Goal: Information Seeking & Learning: Learn about a topic

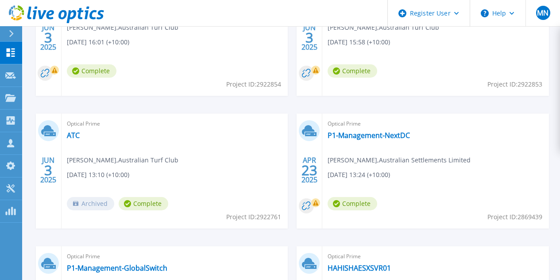
scroll to position [153, 0]
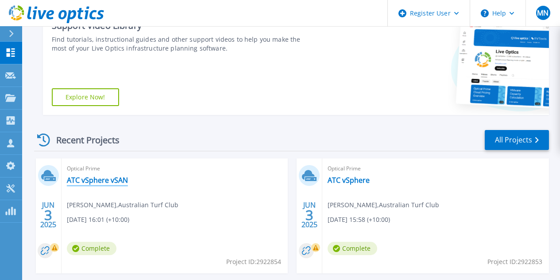
click at [101, 183] on link "ATC vSphere vSAN" at bounding box center [97, 179] width 61 height 9
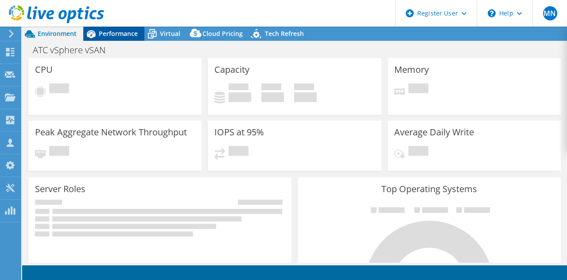
click at [123, 30] on span "Performance" at bounding box center [118, 33] width 39 height 8
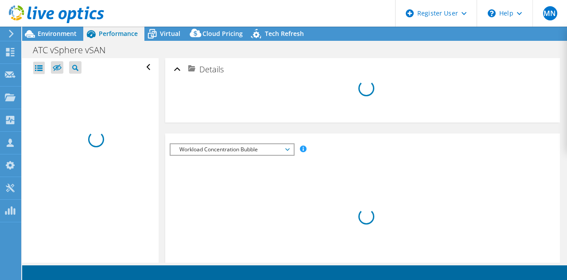
select select "Australia"
select select "USD"
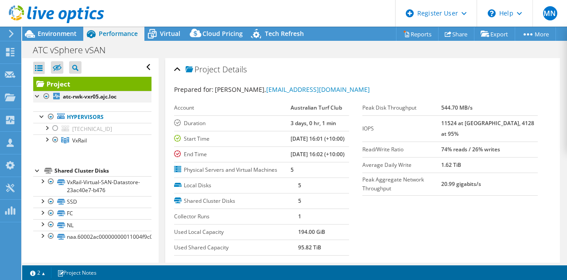
click at [37, 96] on div at bounding box center [37, 95] width 9 height 9
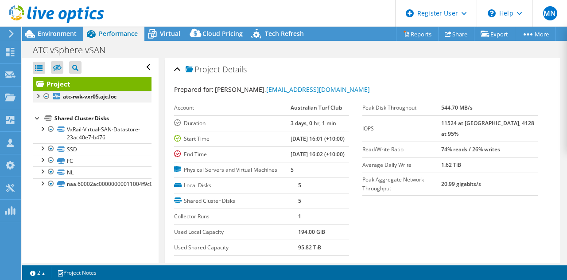
click at [37, 96] on div at bounding box center [37, 95] width 9 height 9
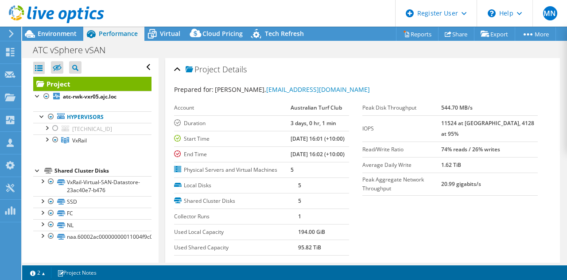
click at [38, 172] on div at bounding box center [37, 169] width 9 height 9
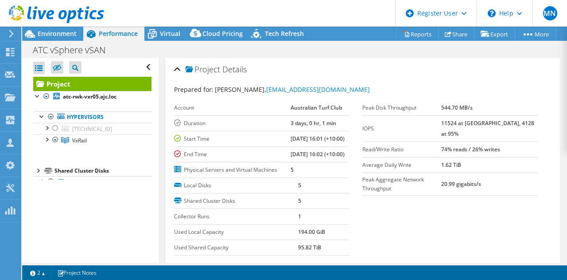
click at [38, 172] on div at bounding box center [37, 169] width 9 height 9
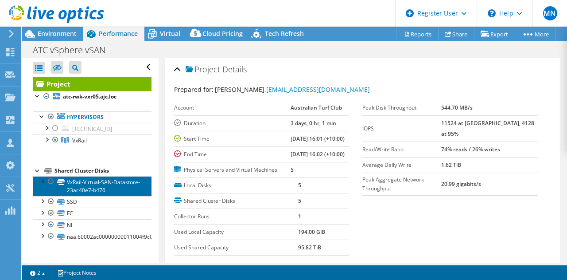
click at [82, 186] on link "VxRail-Virtual-SAN-Datastore-23ac40e7-b476" at bounding box center [92, 185] width 118 height 19
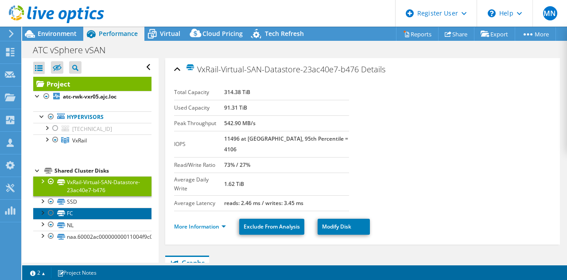
click at [95, 218] on link "FC" at bounding box center [92, 213] width 118 height 12
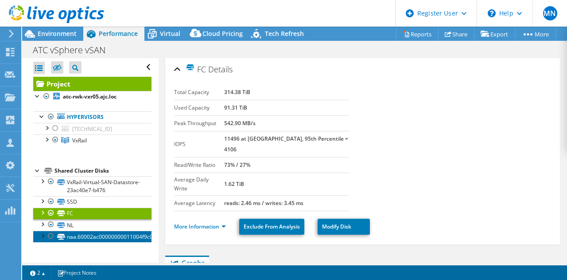
click at [87, 231] on link "naa.60002ac00000000011004f9c0000b3c6" at bounding box center [92, 236] width 118 height 12
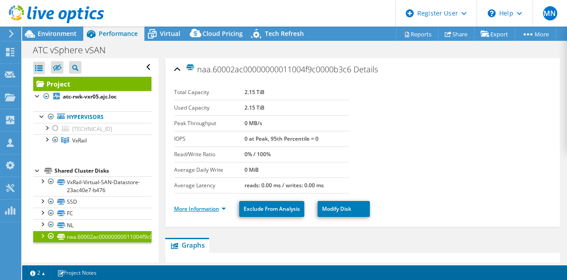
click at [222, 207] on link "More Information" at bounding box center [200, 209] width 52 height 8
